Goal: Task Accomplishment & Management: Manage account settings

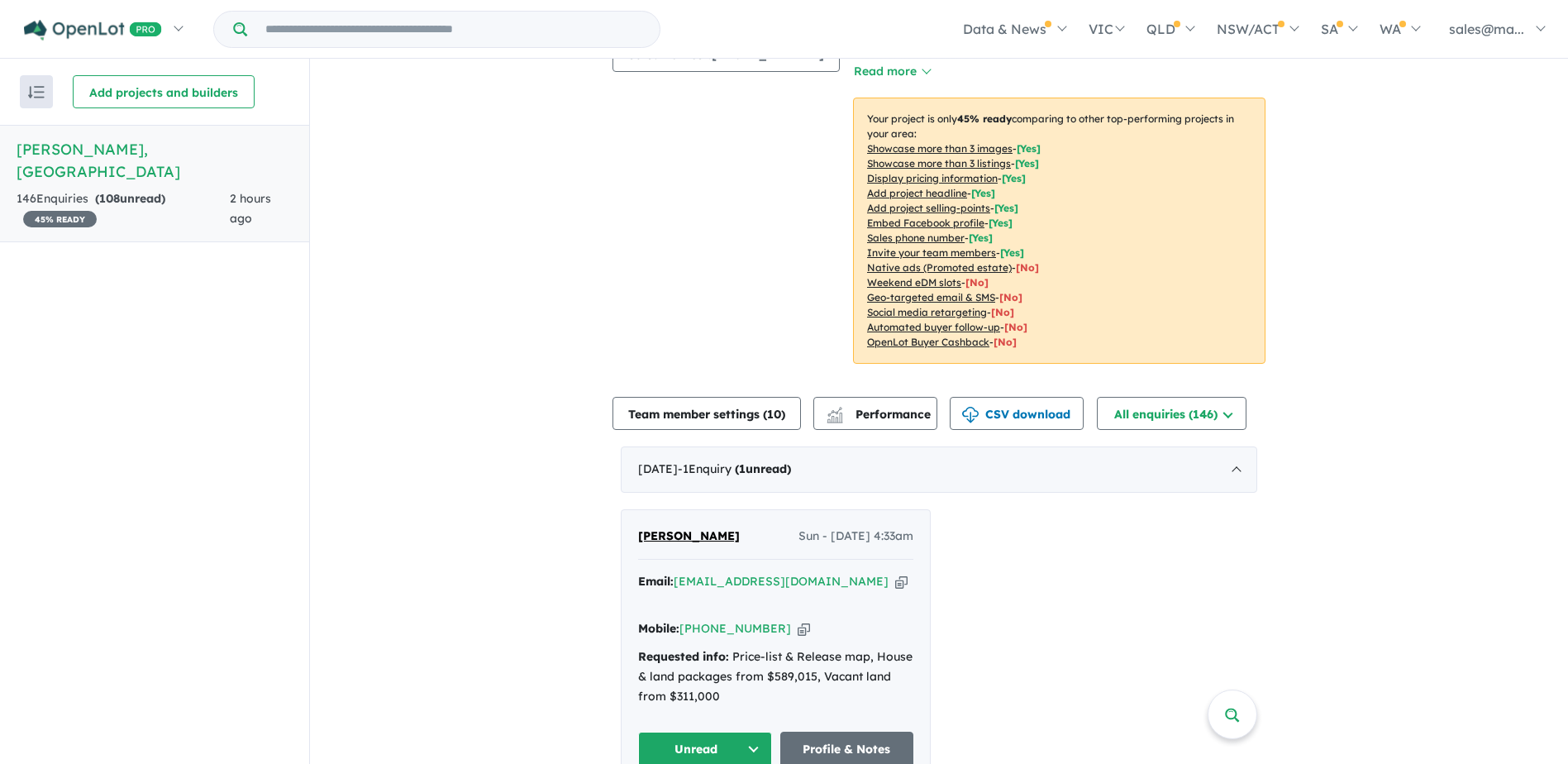
scroll to position [497, 0]
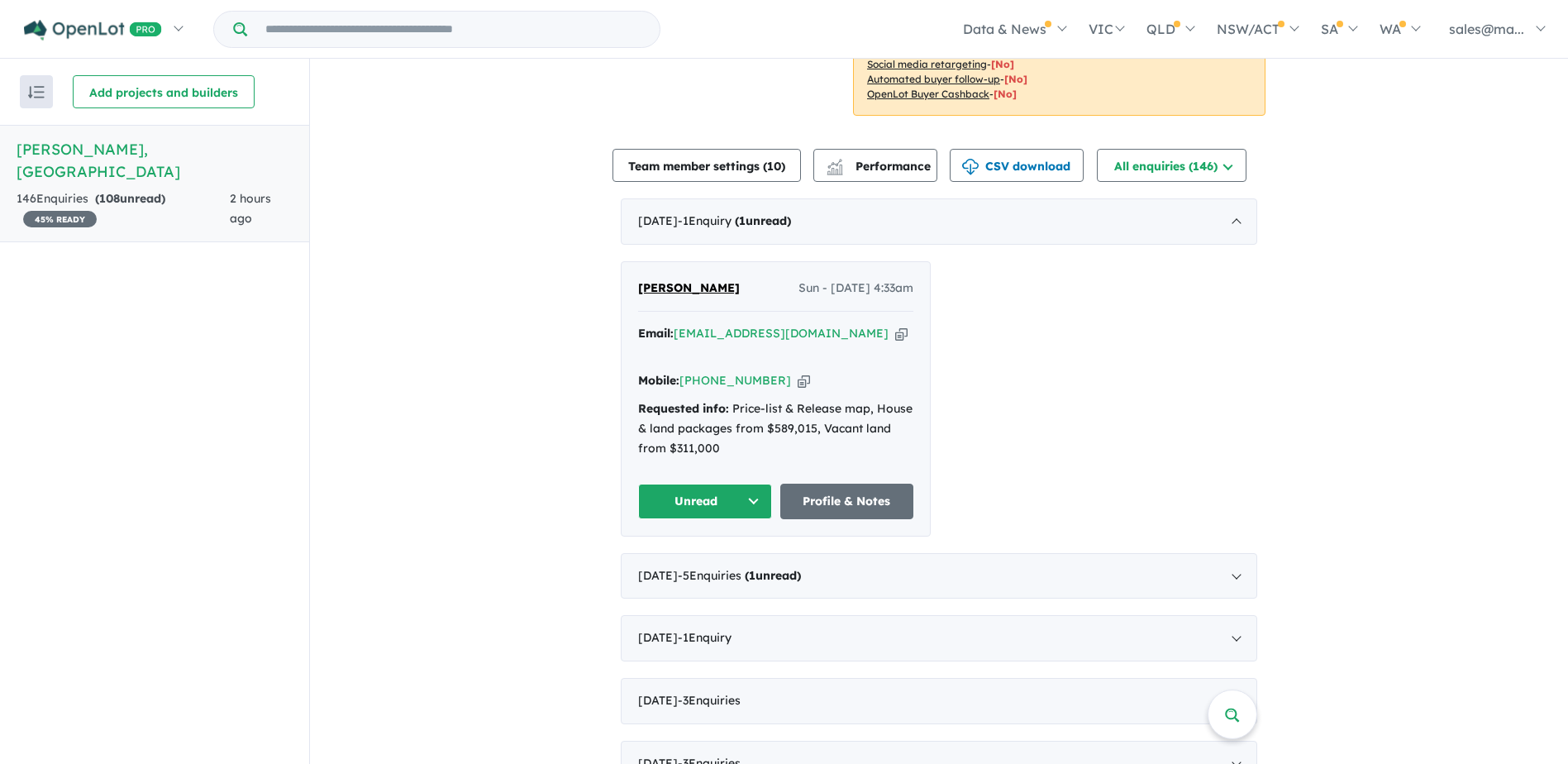
click at [680, 288] on span "[PERSON_NAME]" at bounding box center [689, 287] width 102 height 15
click at [851, 484] on link "Profile & Notes" at bounding box center [847, 502] width 134 height 36
